Goal: Transaction & Acquisition: Purchase product/service

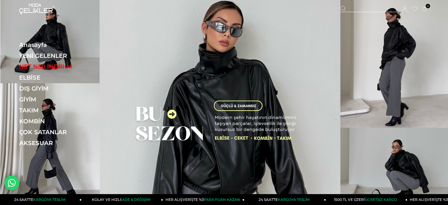
drag, startPoint x: 362, startPoint y: 9, endPoint x: 351, endPoint y: 17, distance: 13.6
click at [362, 9] on div at bounding box center [368, 9] width 57 height 6
click at [315, 31] on input "text" at bounding box center [224, 30] width 342 height 12
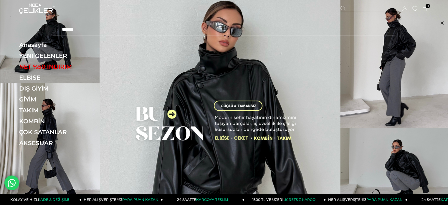
type input "******"
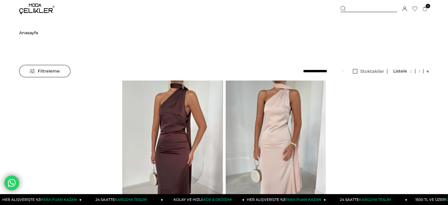
drag, startPoint x: 78, startPoint y: 141, endPoint x: 77, endPoint y: 10, distance: 130.7
click at [78, 140] on div at bounding box center [69, 146] width 501 height 133
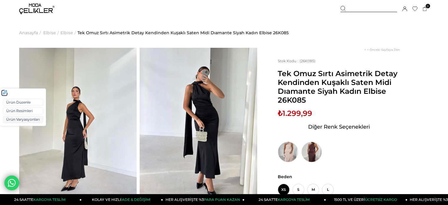
click at [25, 117] on link "Ürün Varyasyonları" at bounding box center [23, 119] width 40 height 7
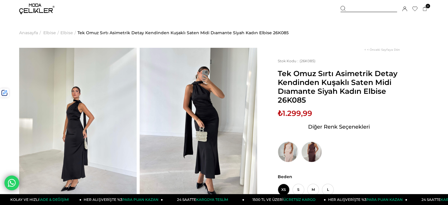
click at [292, 101] on span "Tek Omuz Sırtı Asimetrik Detay Kendinden Kuşaklı Saten Midi Dıamante Siyah Kadı…" at bounding box center [339, 86] width 122 height 35
copy span "26K085"
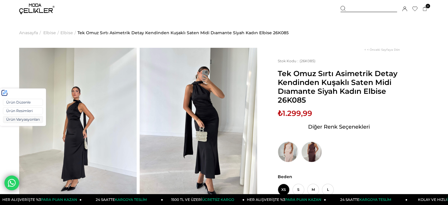
click at [14, 117] on link "Ürün Varyasyonları" at bounding box center [23, 119] width 40 height 7
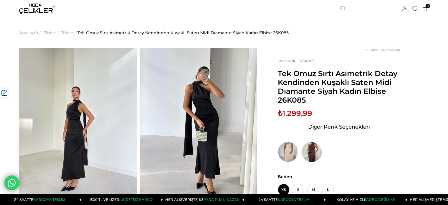
copy span "26K085"
